Goal: Task Accomplishment & Management: Use online tool/utility

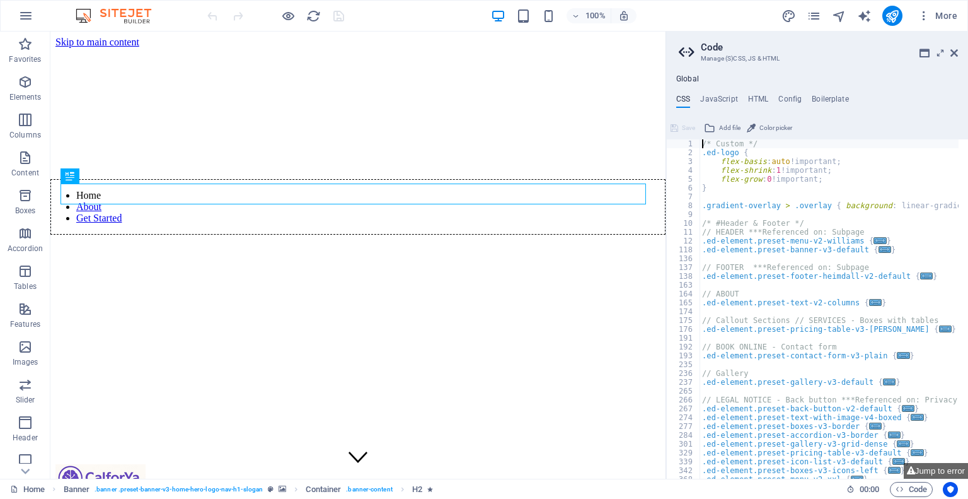
click at [688, 99] on h4 "CSS" at bounding box center [683, 102] width 14 height 14
click at [684, 81] on h4 "Global" at bounding box center [687, 79] width 23 height 10
click at [686, 52] on icon at bounding box center [688, 52] width 19 height 18
click at [814, 14] on icon "pages" at bounding box center [814, 16] width 14 height 14
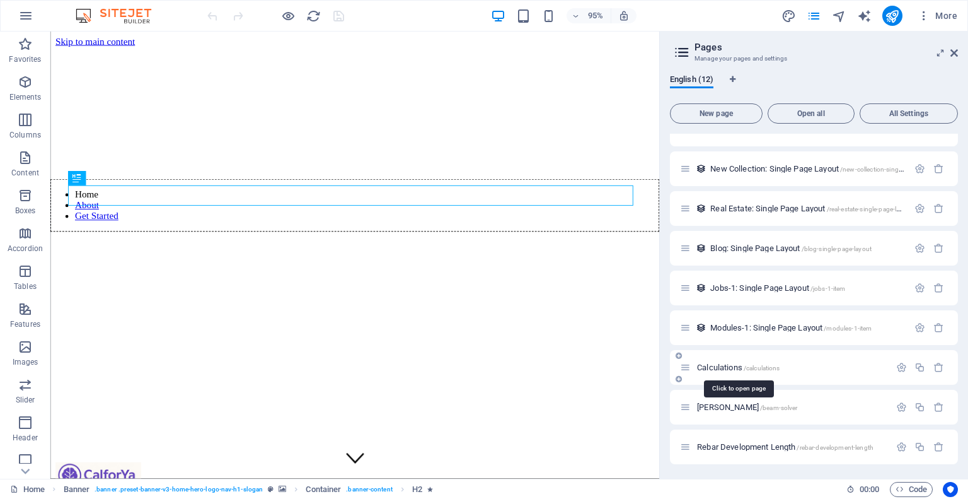
click at [731, 370] on span "Calculations /calculations" at bounding box center [738, 366] width 83 height 9
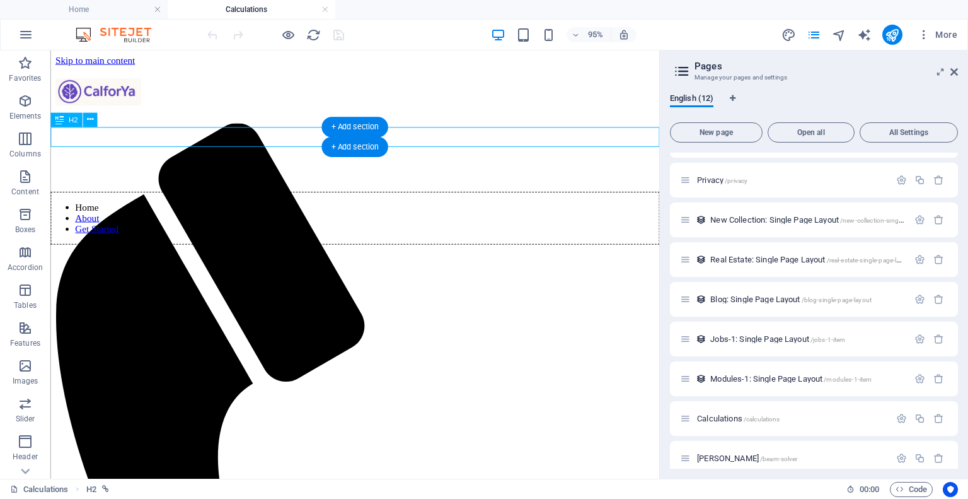
select select "6"
select select
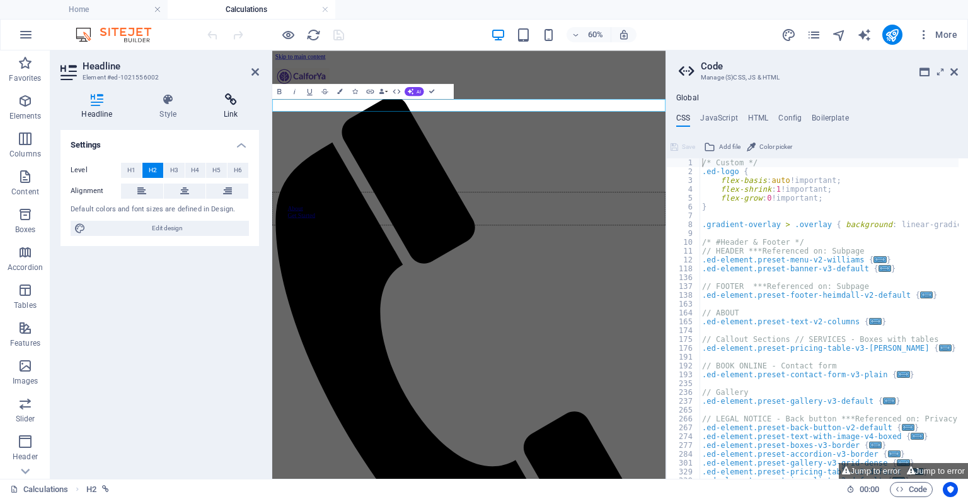
click at [221, 101] on icon at bounding box center [231, 99] width 56 height 13
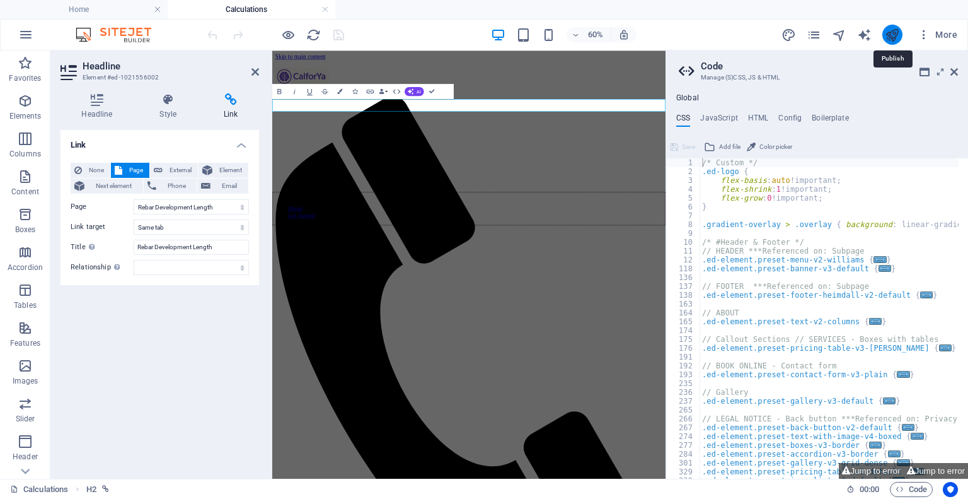
click at [895, 35] on icon "publish" at bounding box center [892, 35] width 14 height 14
